Goal: Transaction & Acquisition: Purchase product/service

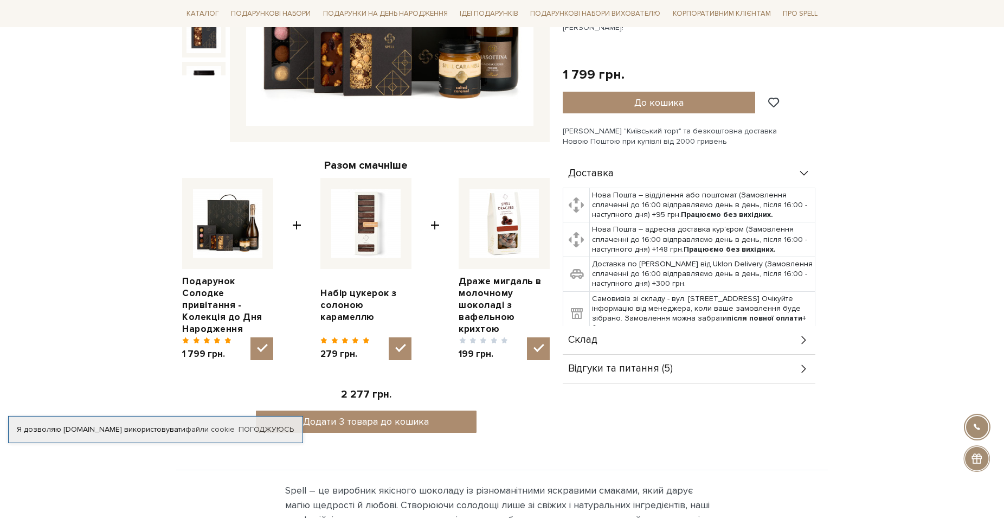
scroll to position [332, 0]
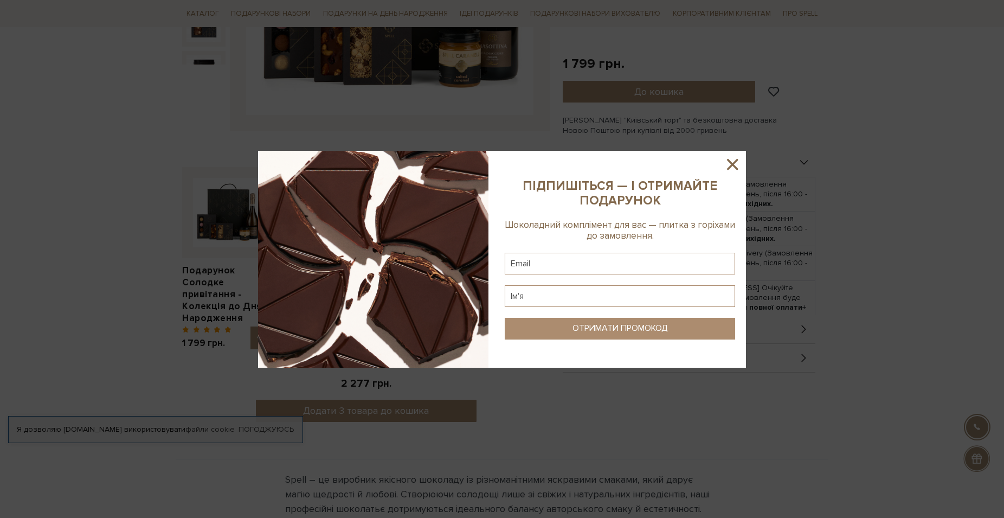
click at [730, 164] on icon at bounding box center [732, 164] width 18 height 18
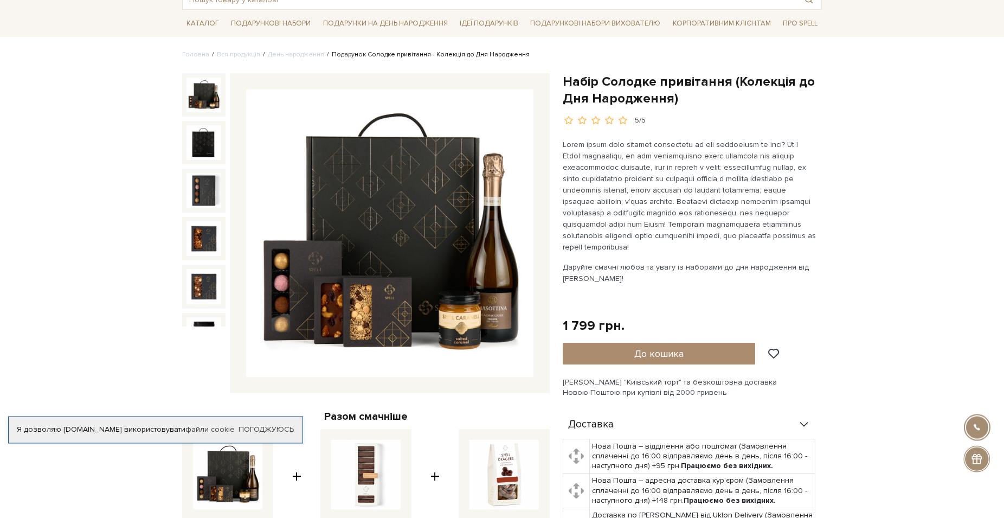
scroll to position [55, 0]
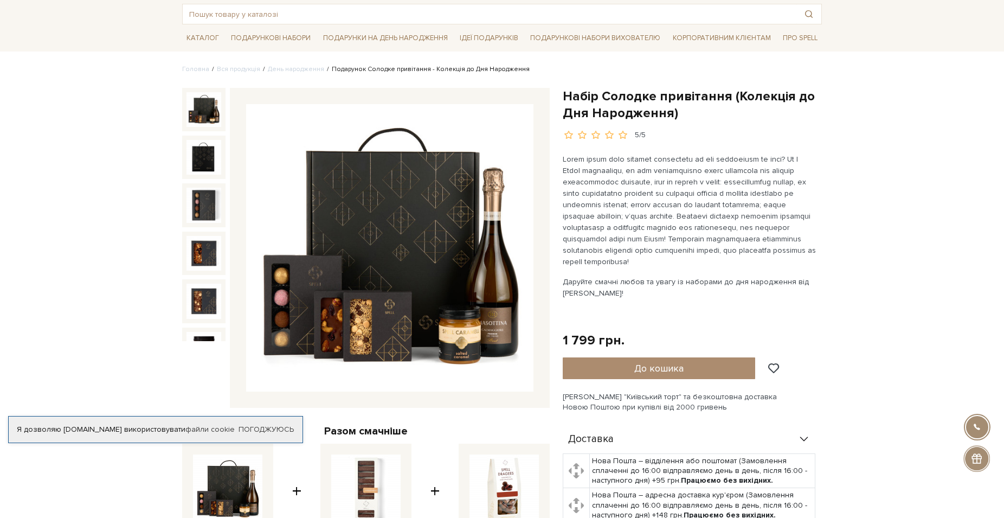
click at [201, 108] on img at bounding box center [204, 109] width 35 height 35
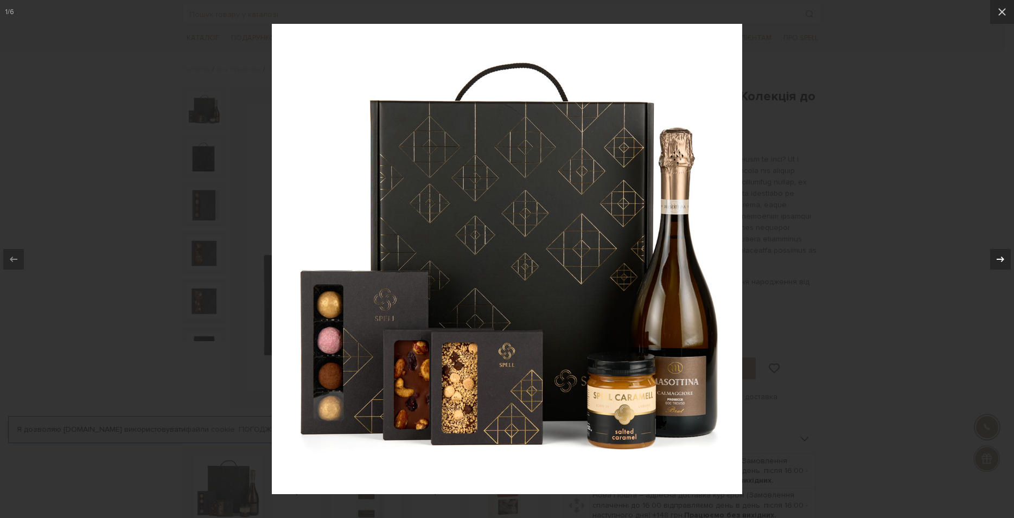
click at [998, 259] on icon at bounding box center [999, 259] width 13 height 13
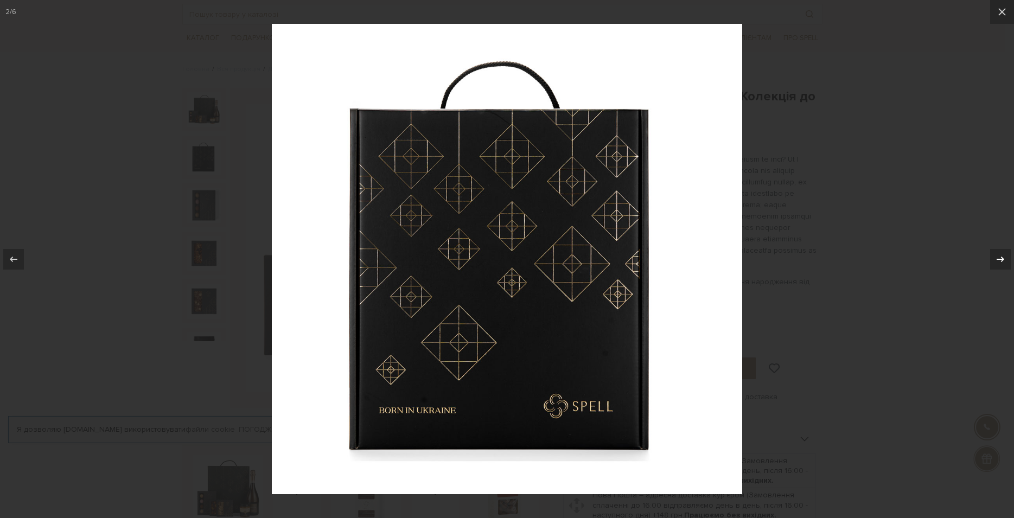
click at [998, 259] on icon at bounding box center [999, 259] width 13 height 13
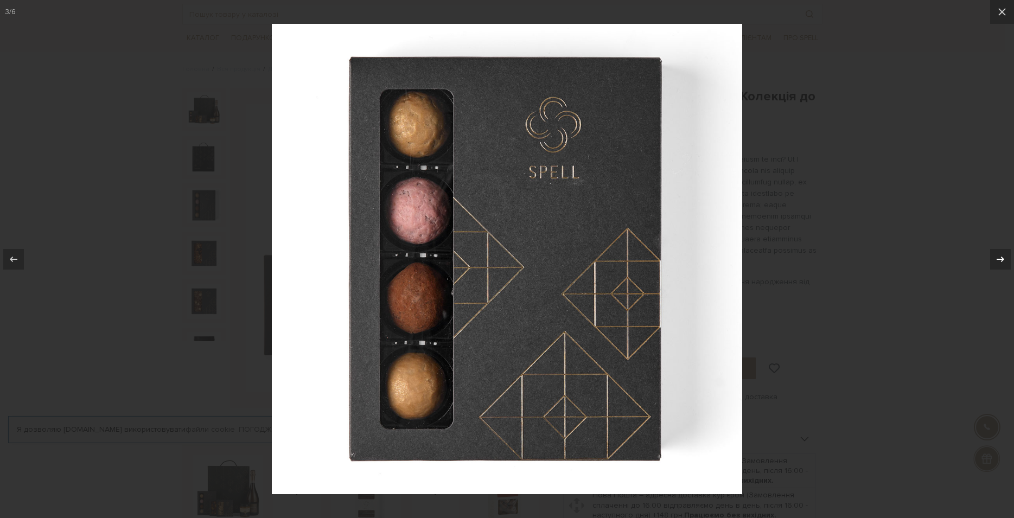
click at [998, 259] on icon at bounding box center [999, 259] width 13 height 13
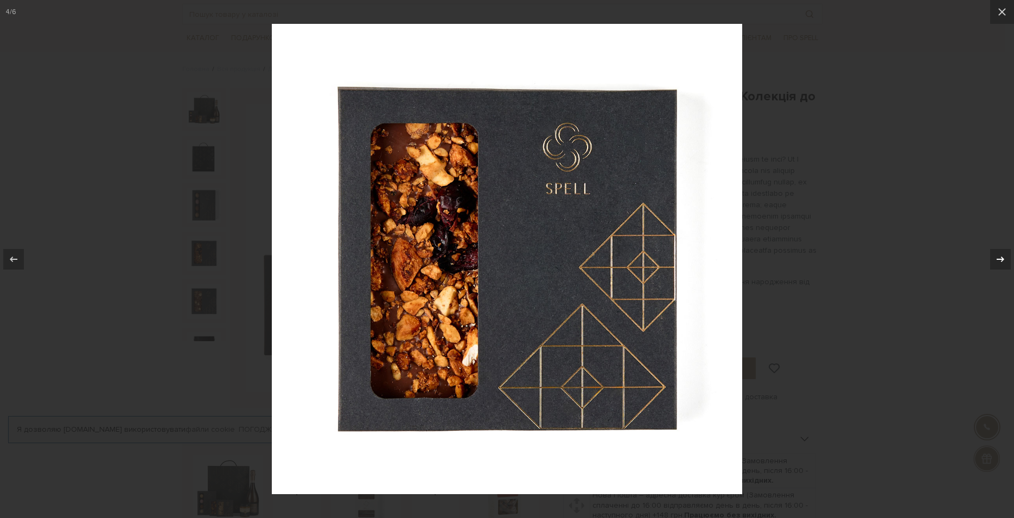
click at [998, 259] on icon at bounding box center [999, 259] width 13 height 13
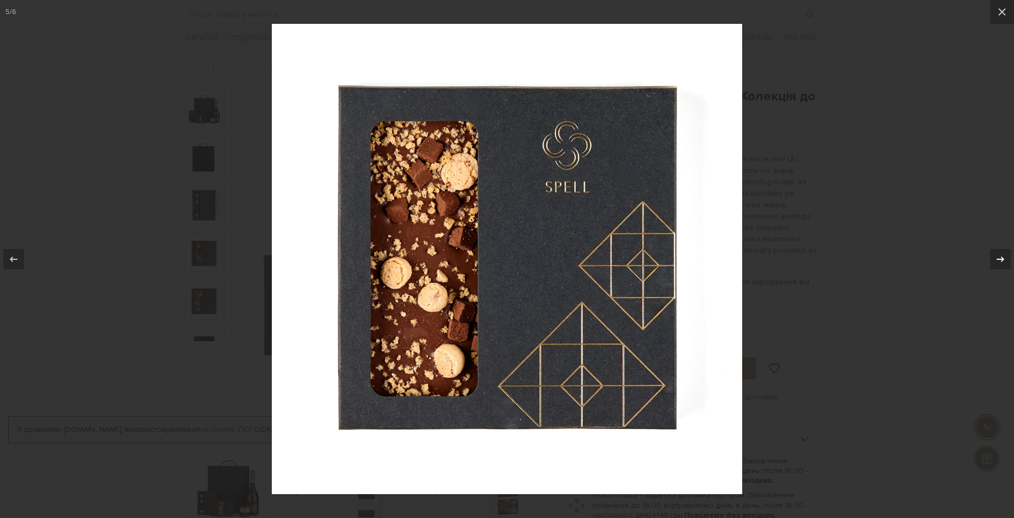
click at [998, 259] on icon at bounding box center [999, 259] width 13 height 13
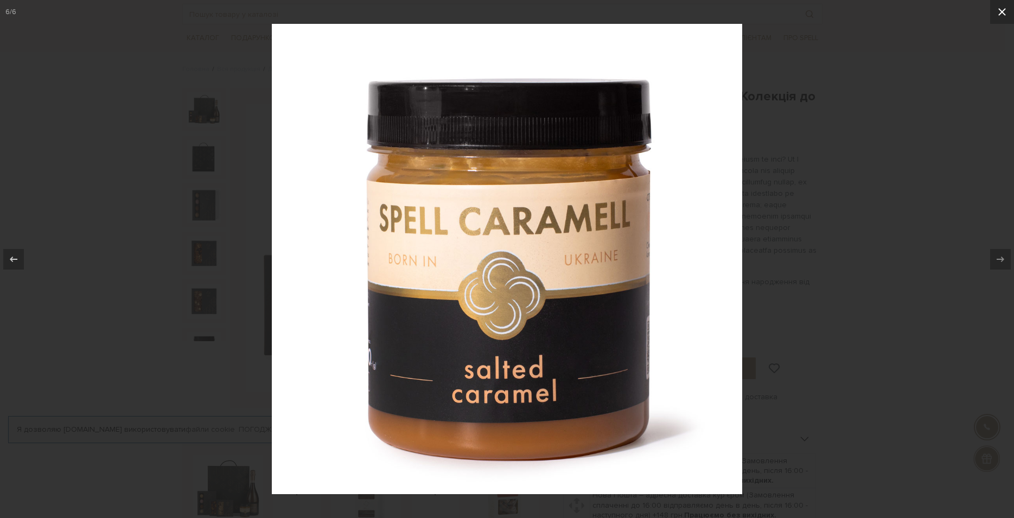
click at [1000, 11] on icon at bounding box center [1002, 12] width 8 height 8
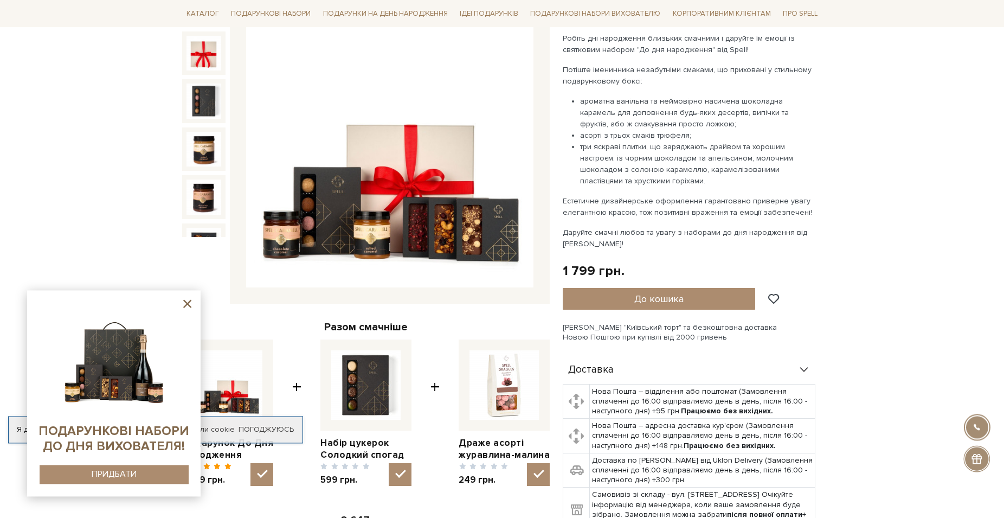
scroll to position [166, 0]
